Goal: Transaction & Acquisition: Purchase product/service

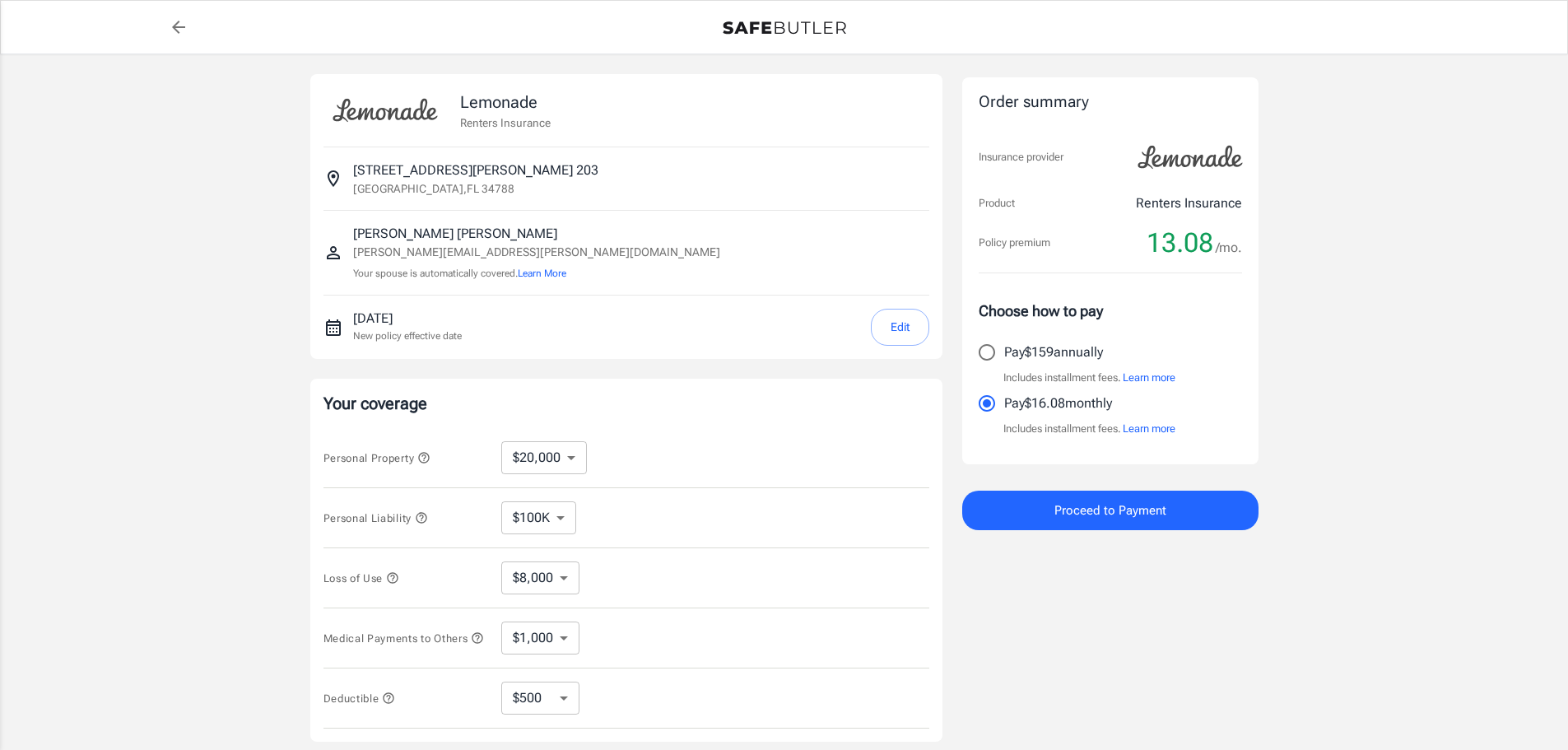
select select "20000"
select select "500"
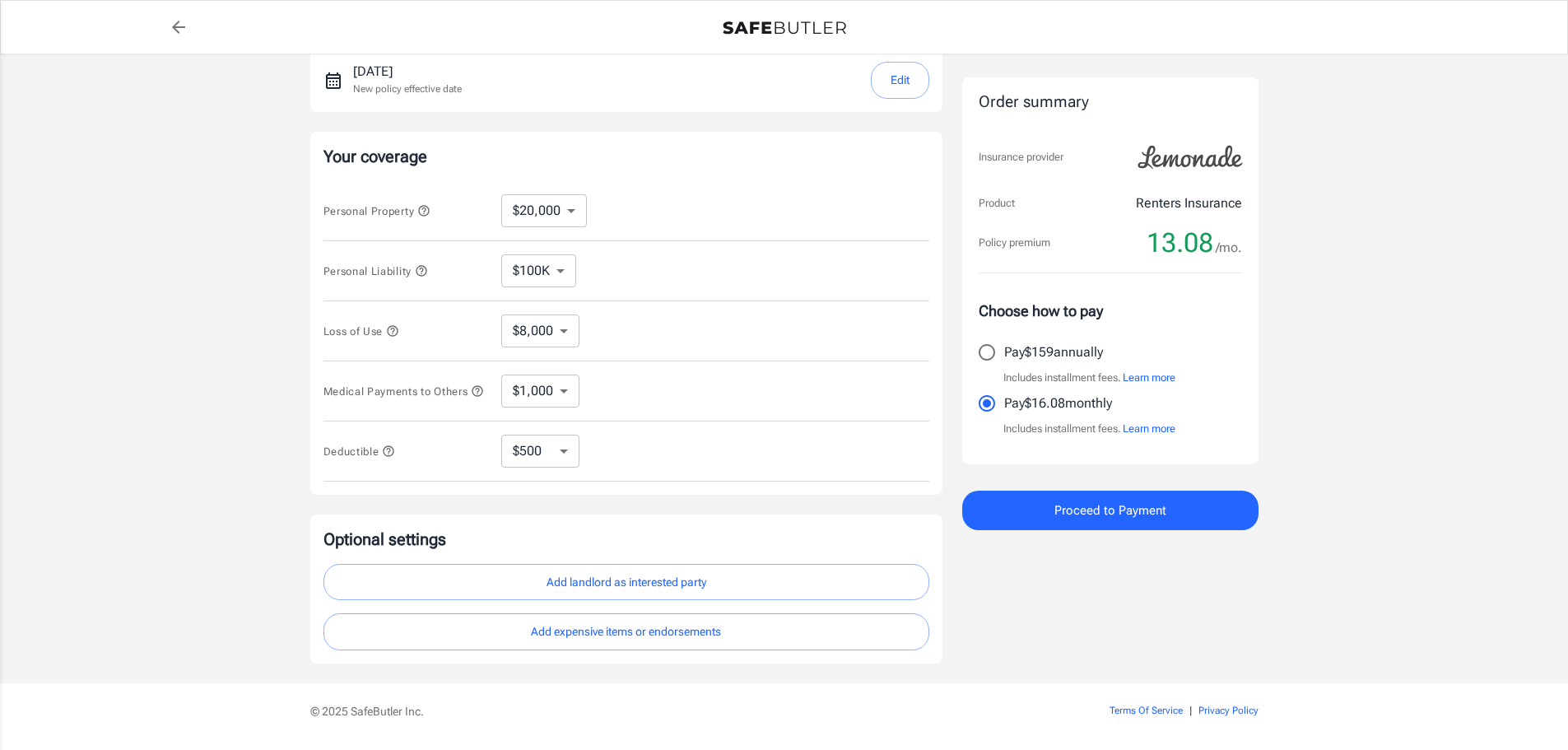
scroll to position [302, 0]
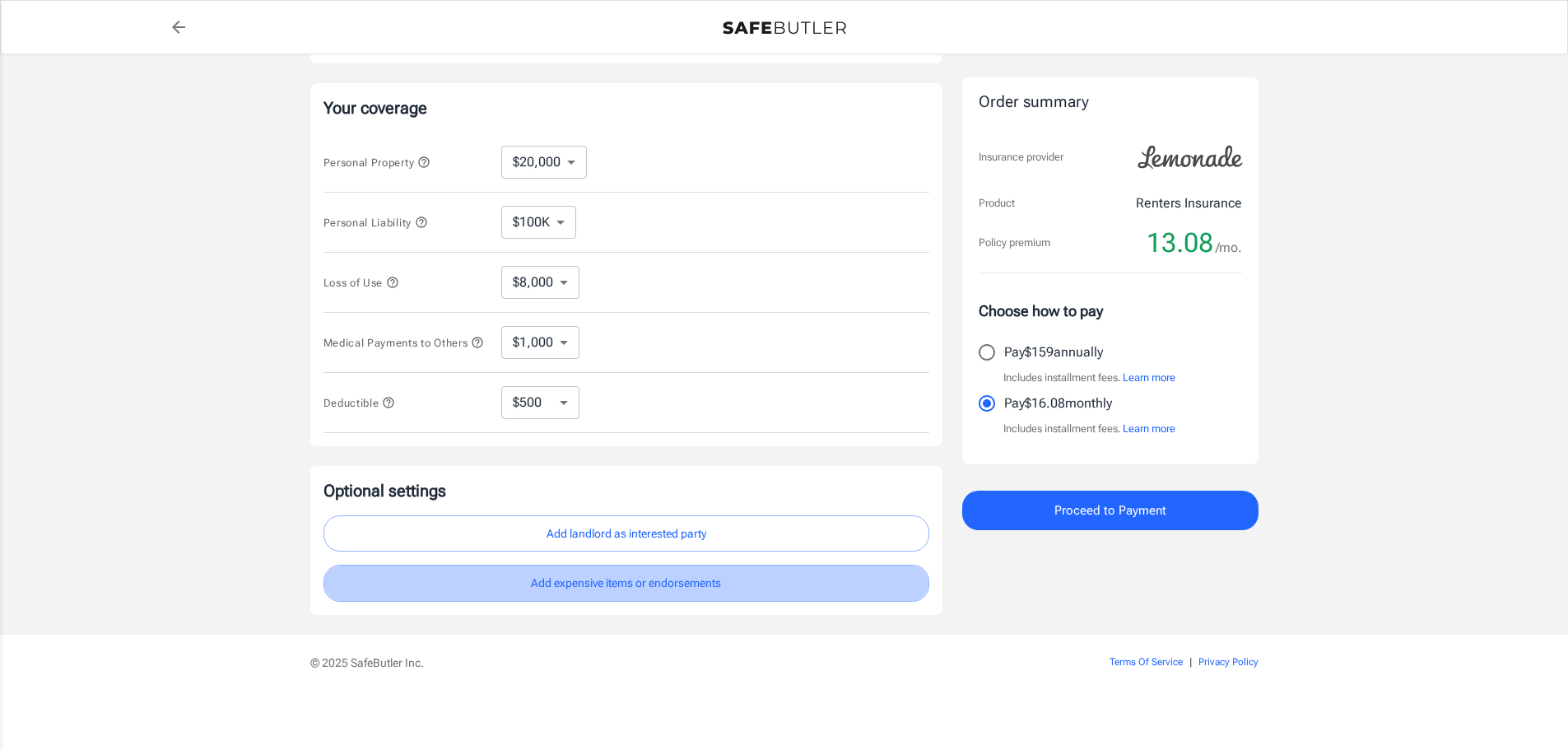
click at [713, 582] on button "Add expensive items or endorsements" at bounding box center [626, 583] width 606 height 37
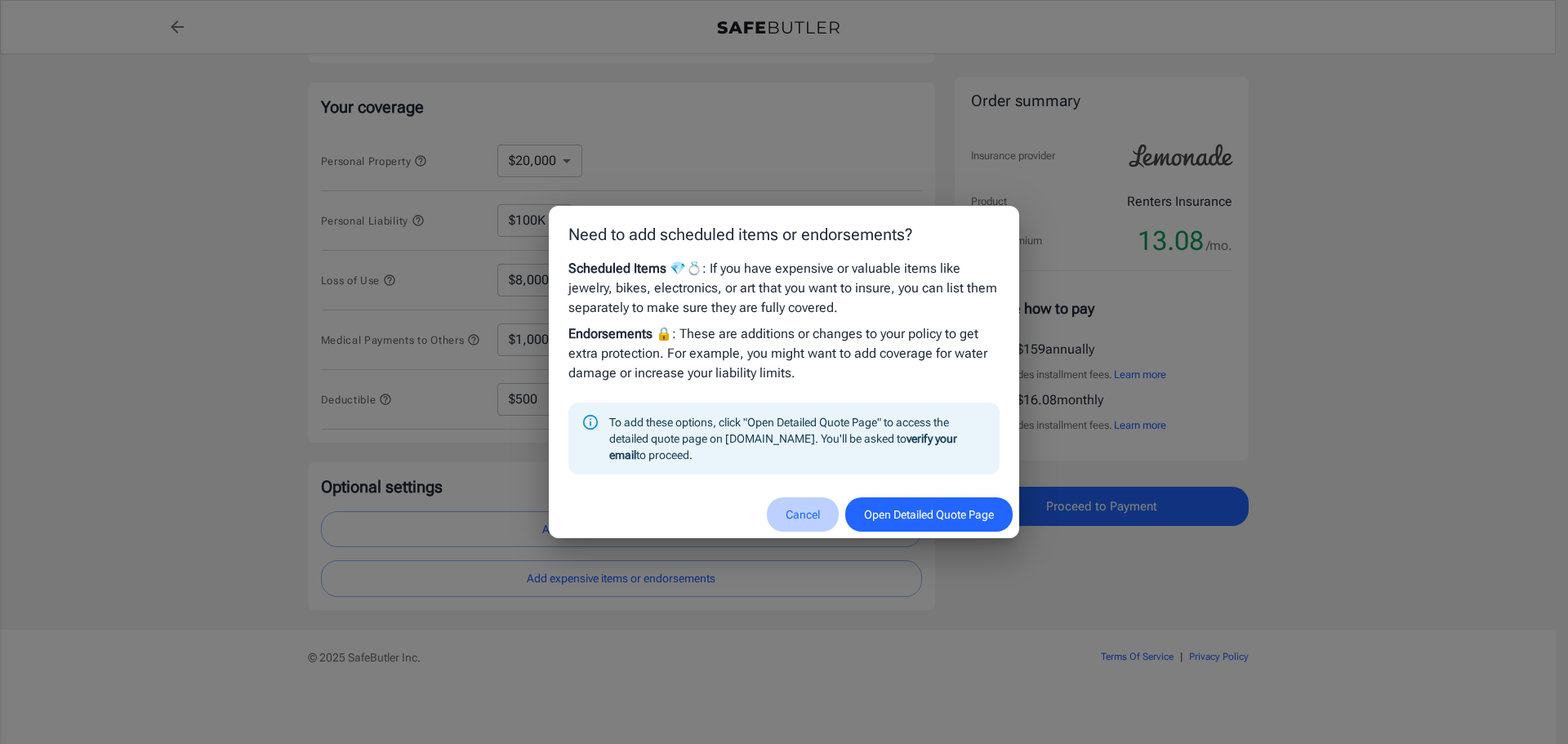
click at [794, 514] on button "Cancel" at bounding box center [803, 515] width 72 height 36
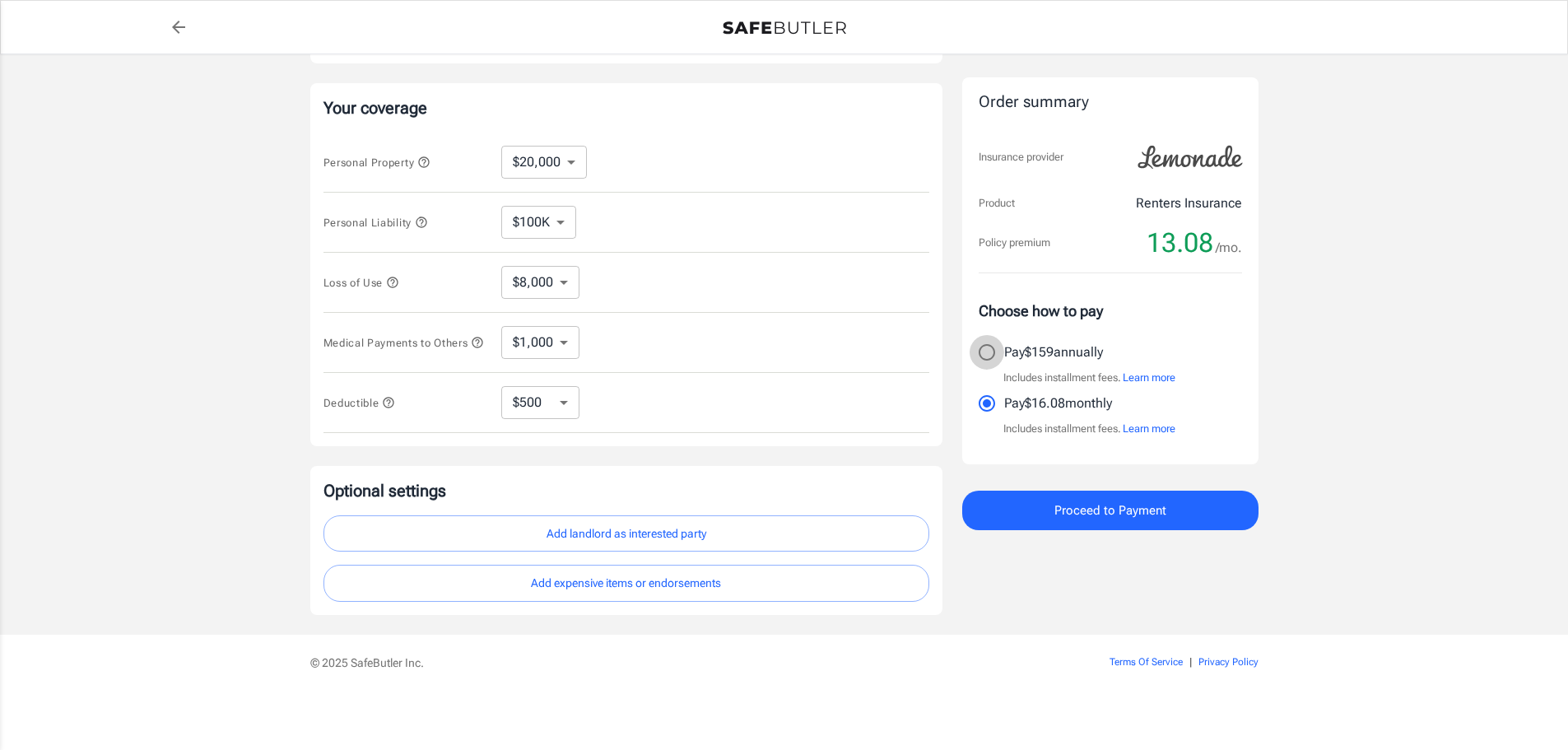
click at [987, 354] on input "Pay $159 annually" at bounding box center [987, 353] width 35 height 35
radio input "true"
click at [1166, 517] on button "Proceed to Payment" at bounding box center [1110, 509] width 297 height 39
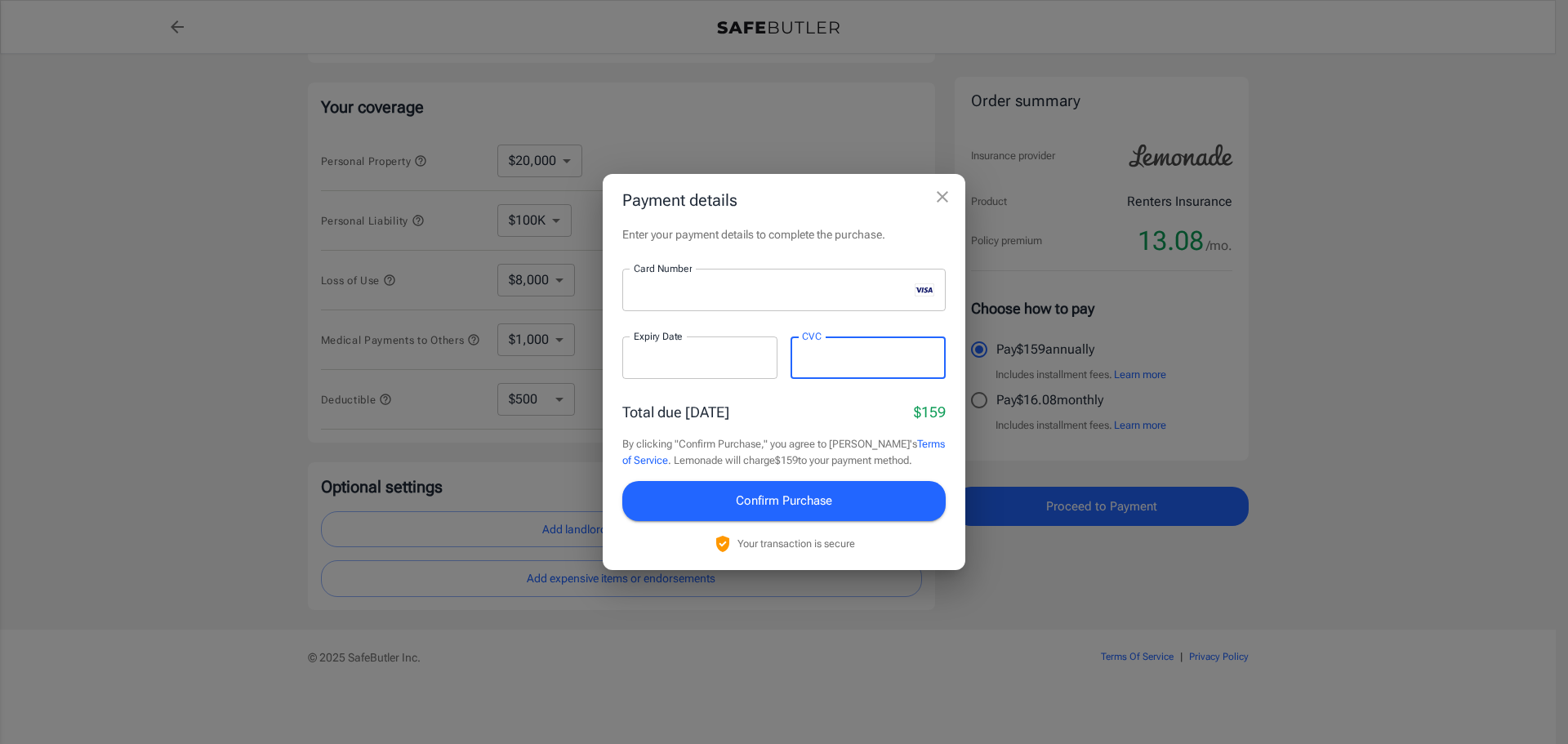
click at [802, 501] on span "Confirm Purchase" at bounding box center [784, 500] width 97 height 21
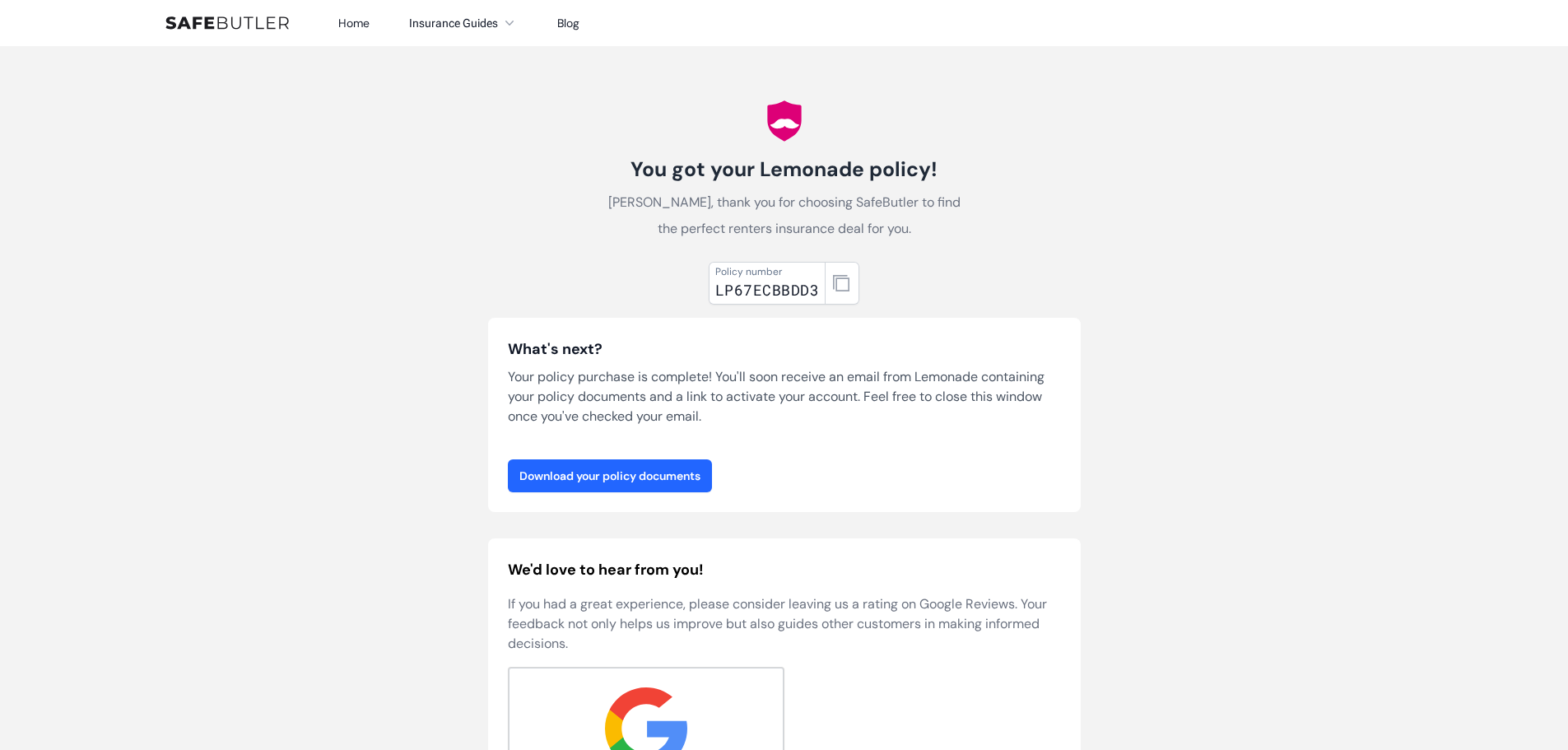
click at [627, 476] on link "Download your policy documents" at bounding box center [610, 476] width 204 height 33
